Goal: Navigation & Orientation: Find specific page/section

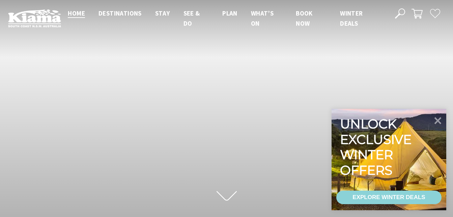
scroll to position [108, 458]
click at [439, 118] on icon at bounding box center [438, 120] width 16 height 16
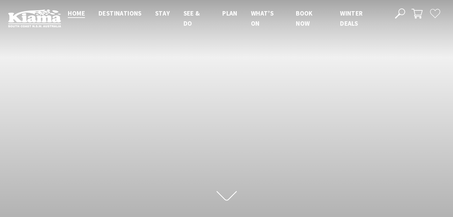
click at [72, 140] on div "Scroll to first section" at bounding box center [226, 109] width 453 height 219
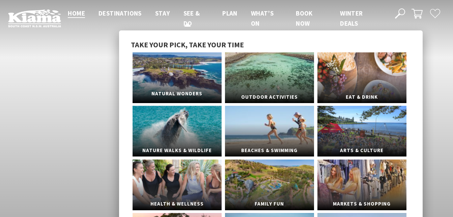
click at [178, 73] on link "Natural Wonders" at bounding box center [177, 77] width 89 height 51
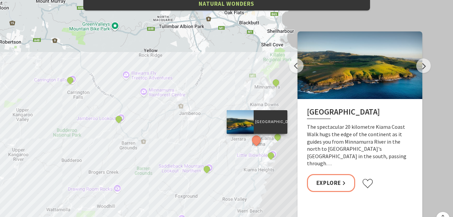
scroll to position [1347, 0]
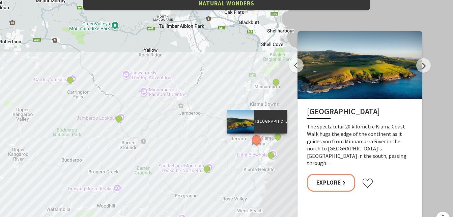
click at [272, 125] on p "[GEOGRAPHIC_DATA]" at bounding box center [271, 121] width 34 height 6
click at [338, 174] on link "Explore" at bounding box center [331, 182] width 49 height 18
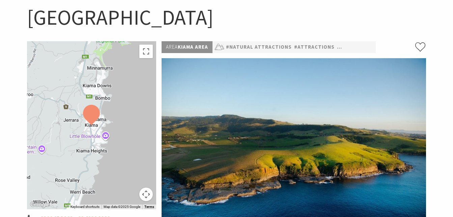
scroll to position [71, 0]
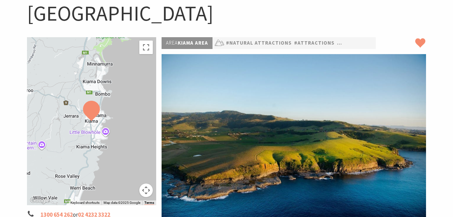
click at [422, 38] on icon at bounding box center [420, 43] width 10 height 10
click at [17, 15] on section "Home Things To Do Natural Attractions Kiama Coast Walk Kiama Coast Walk To navi…" at bounding box center [226, 220] width 453 height 511
